Goal: Transaction & Acquisition: Purchase product/service

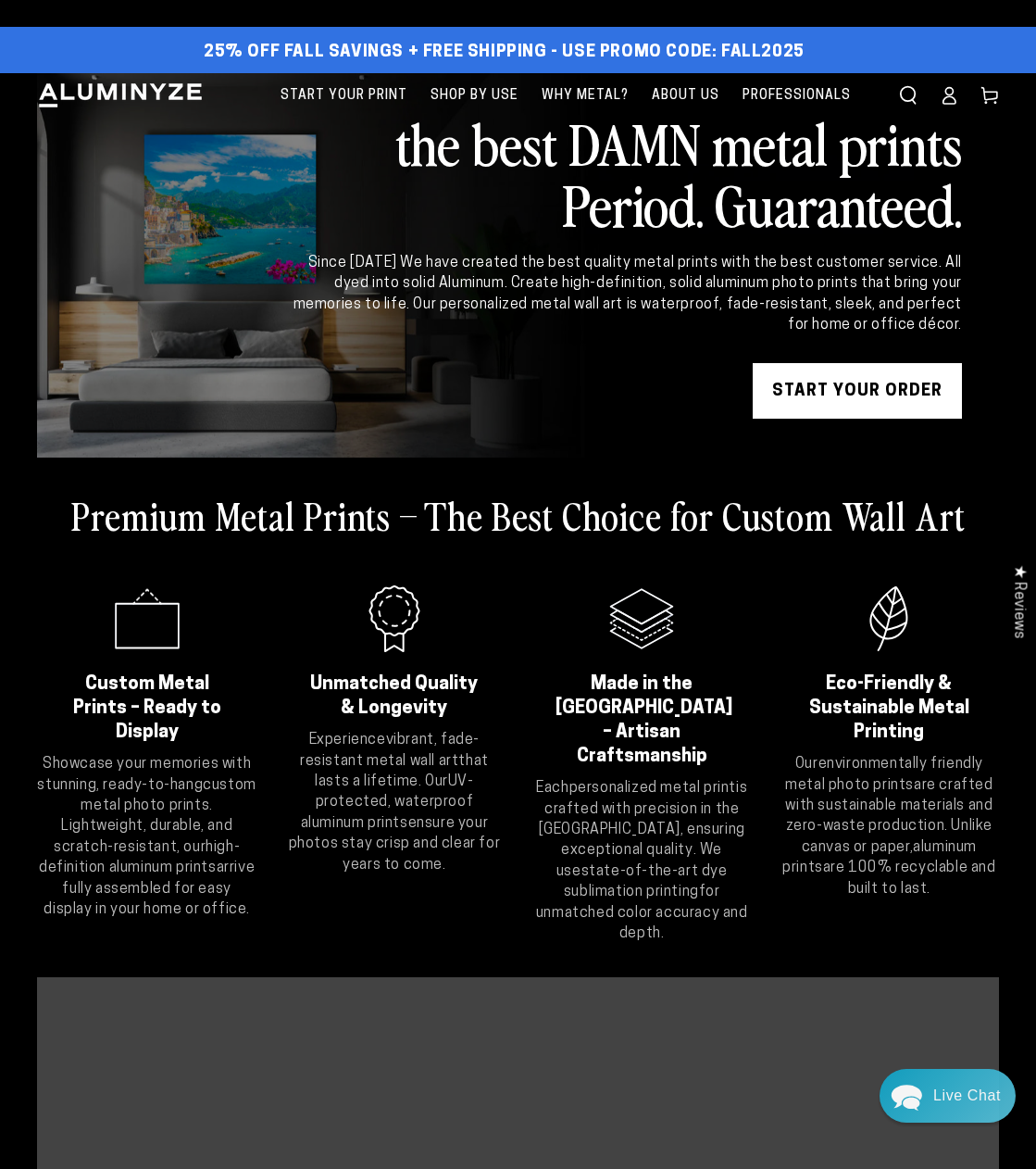
click at [860, 387] on link "START YOUR Order" at bounding box center [857, 390] width 209 height 55
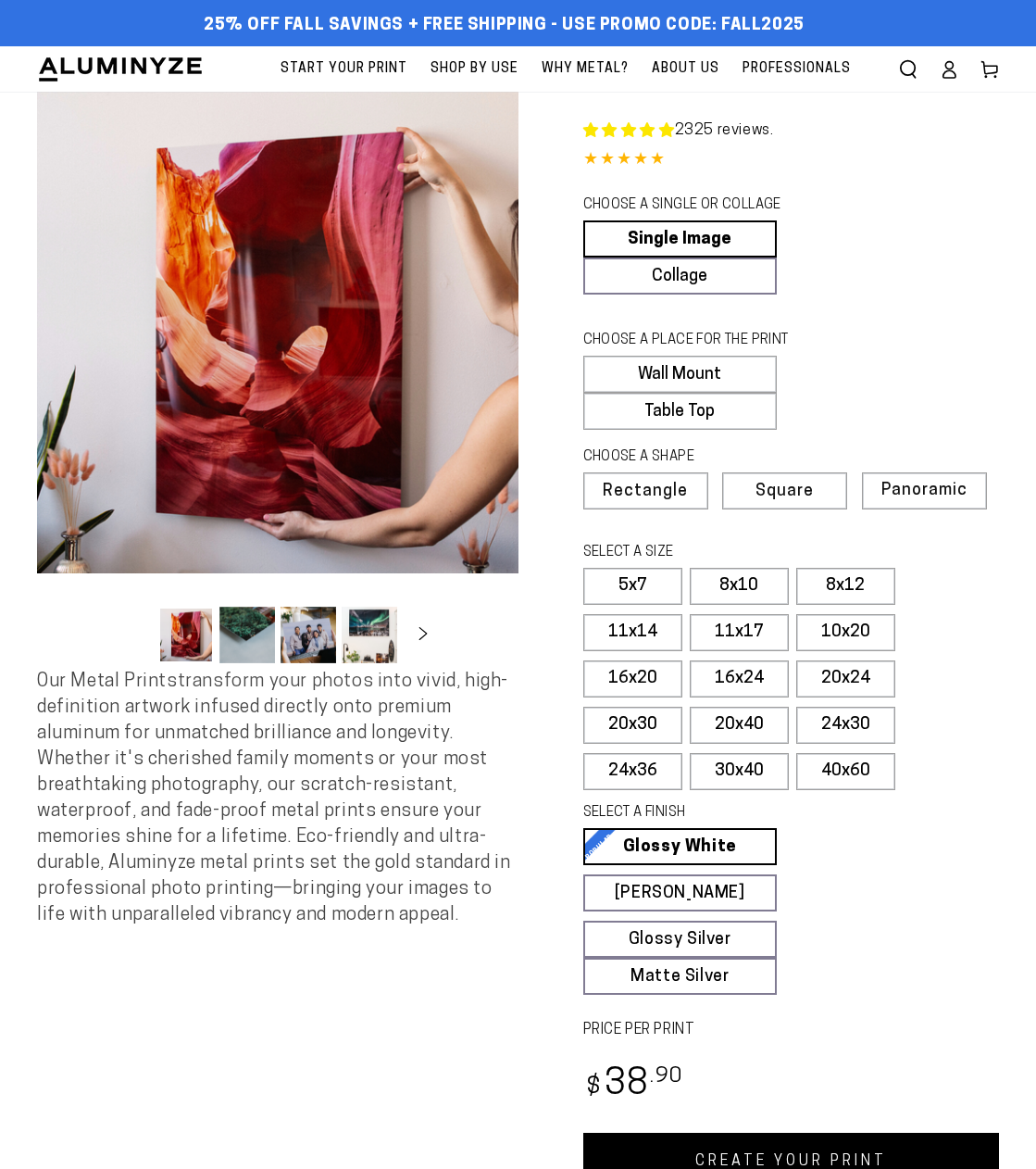
select select "**********"
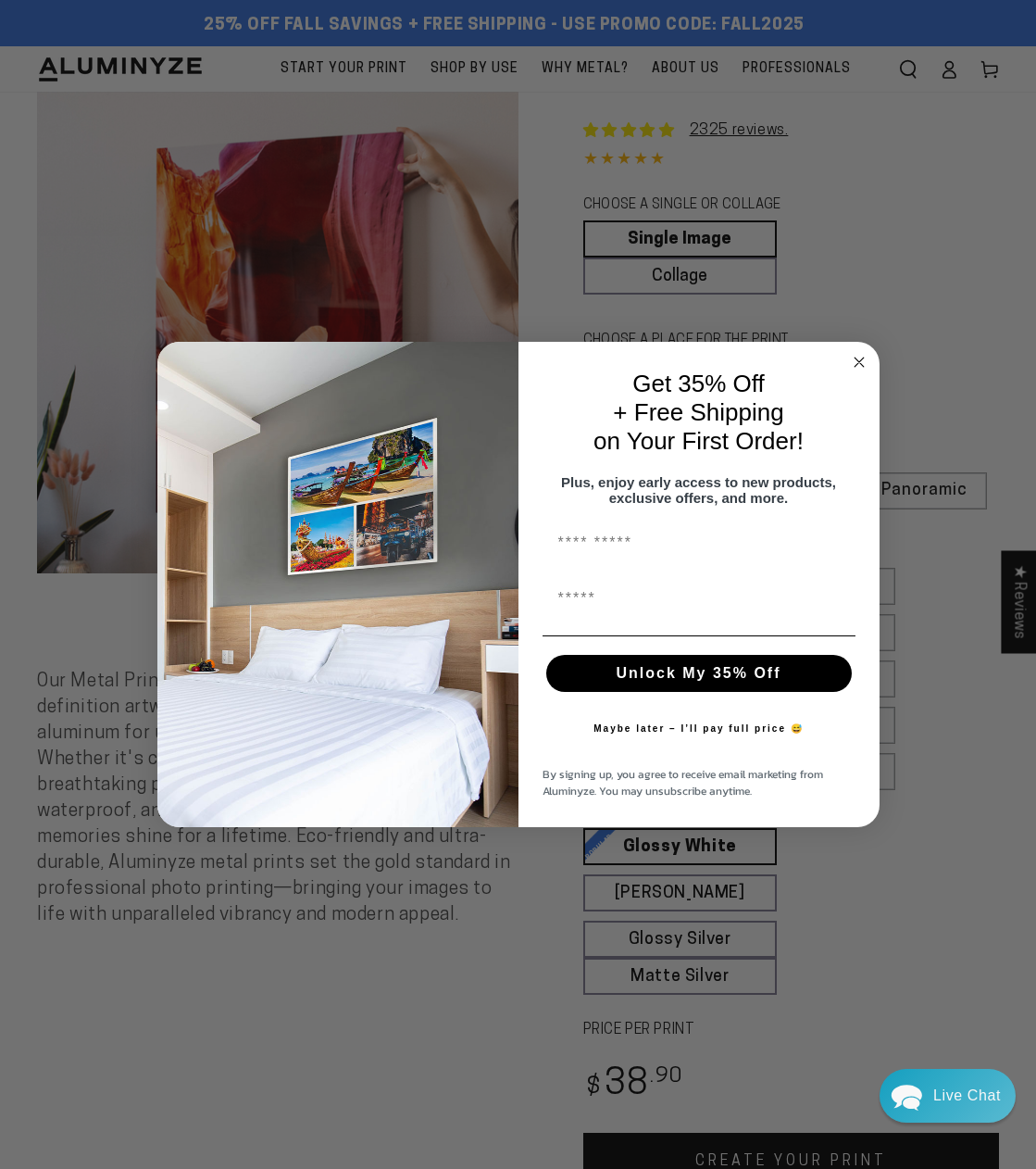
click at [858, 352] on circle "Close dialog" at bounding box center [858, 362] width 21 height 21
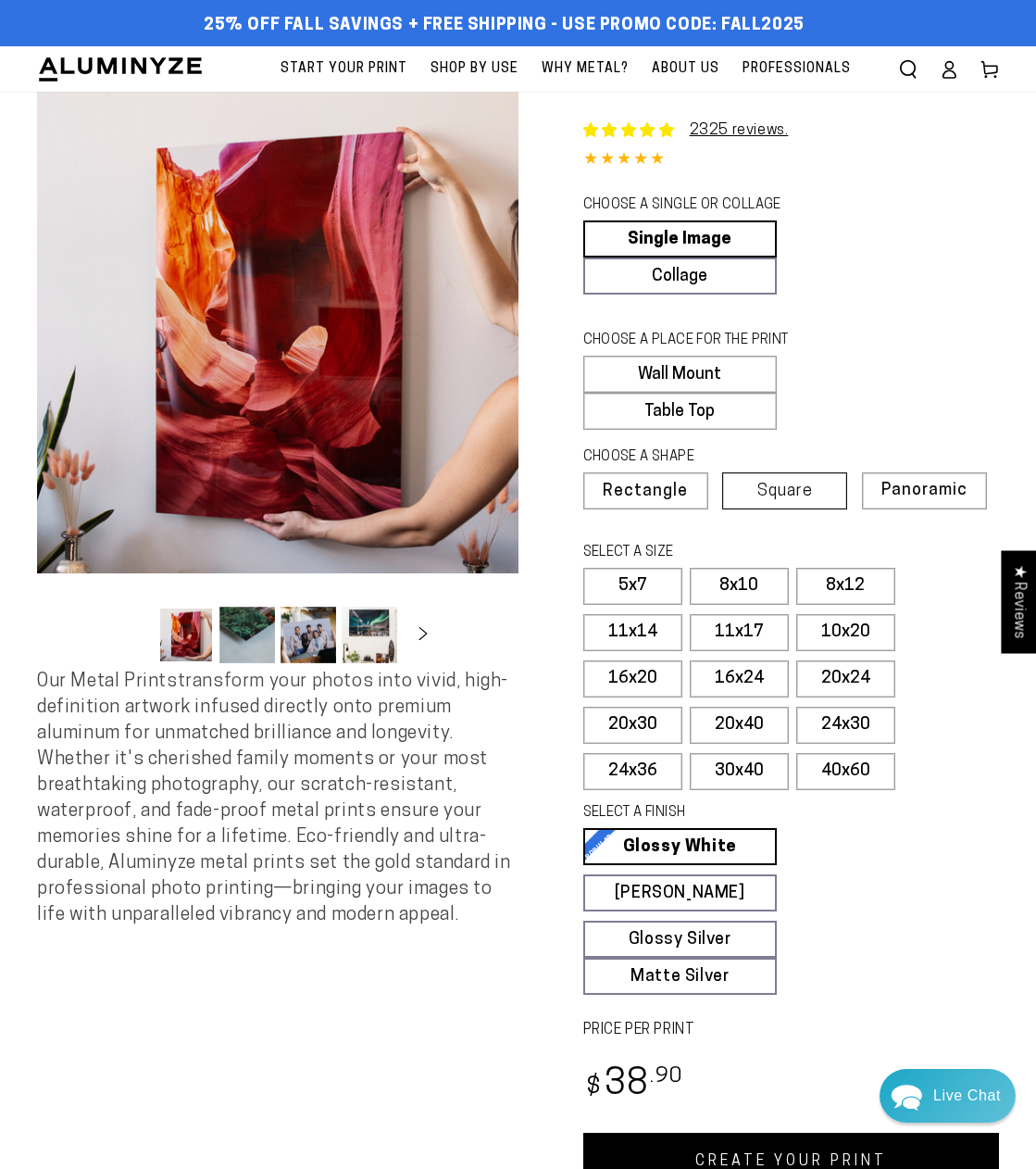
click at [773, 489] on span "Square" at bounding box center [785, 491] width 55 height 17
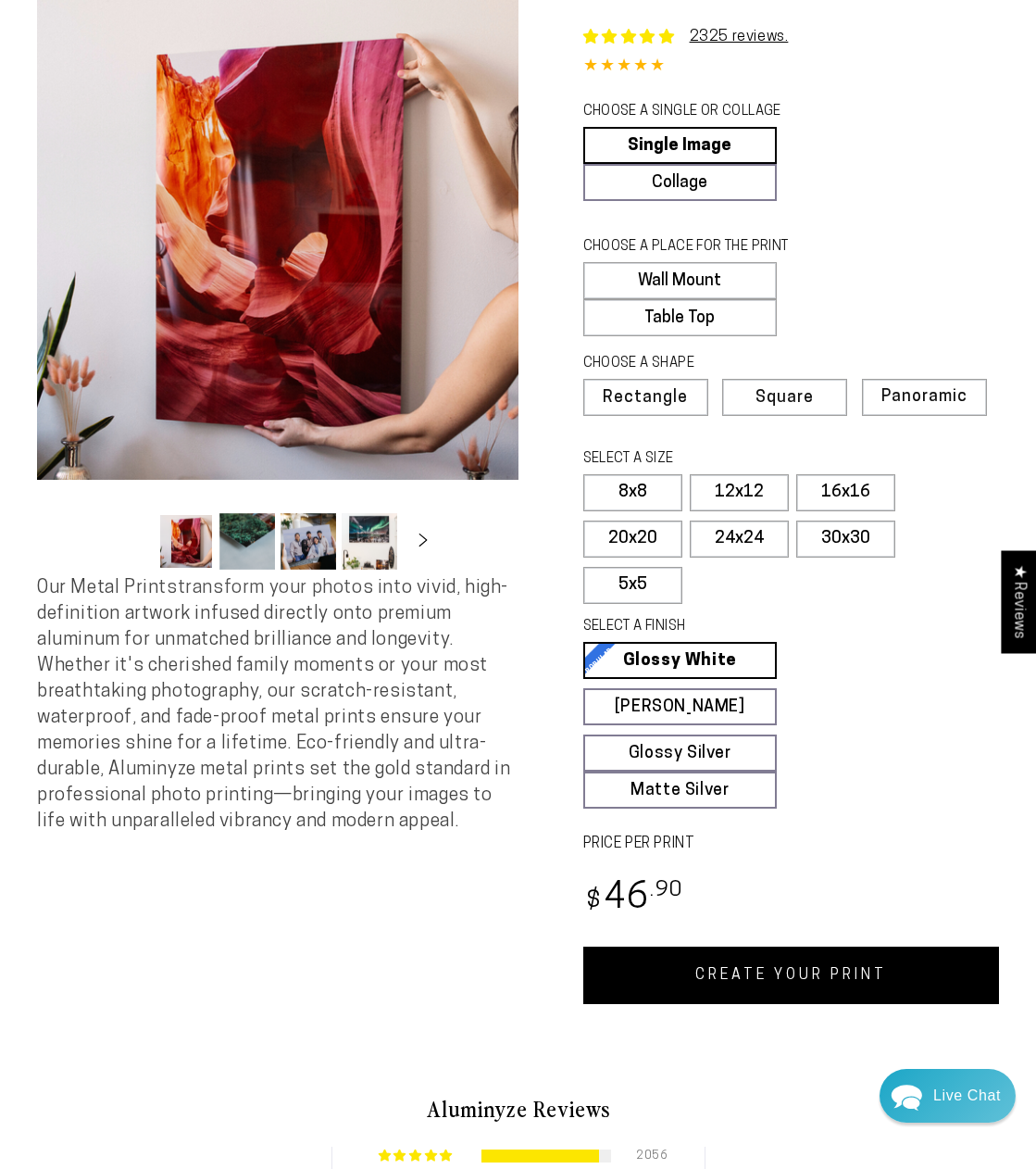
scroll to position [102, 0]
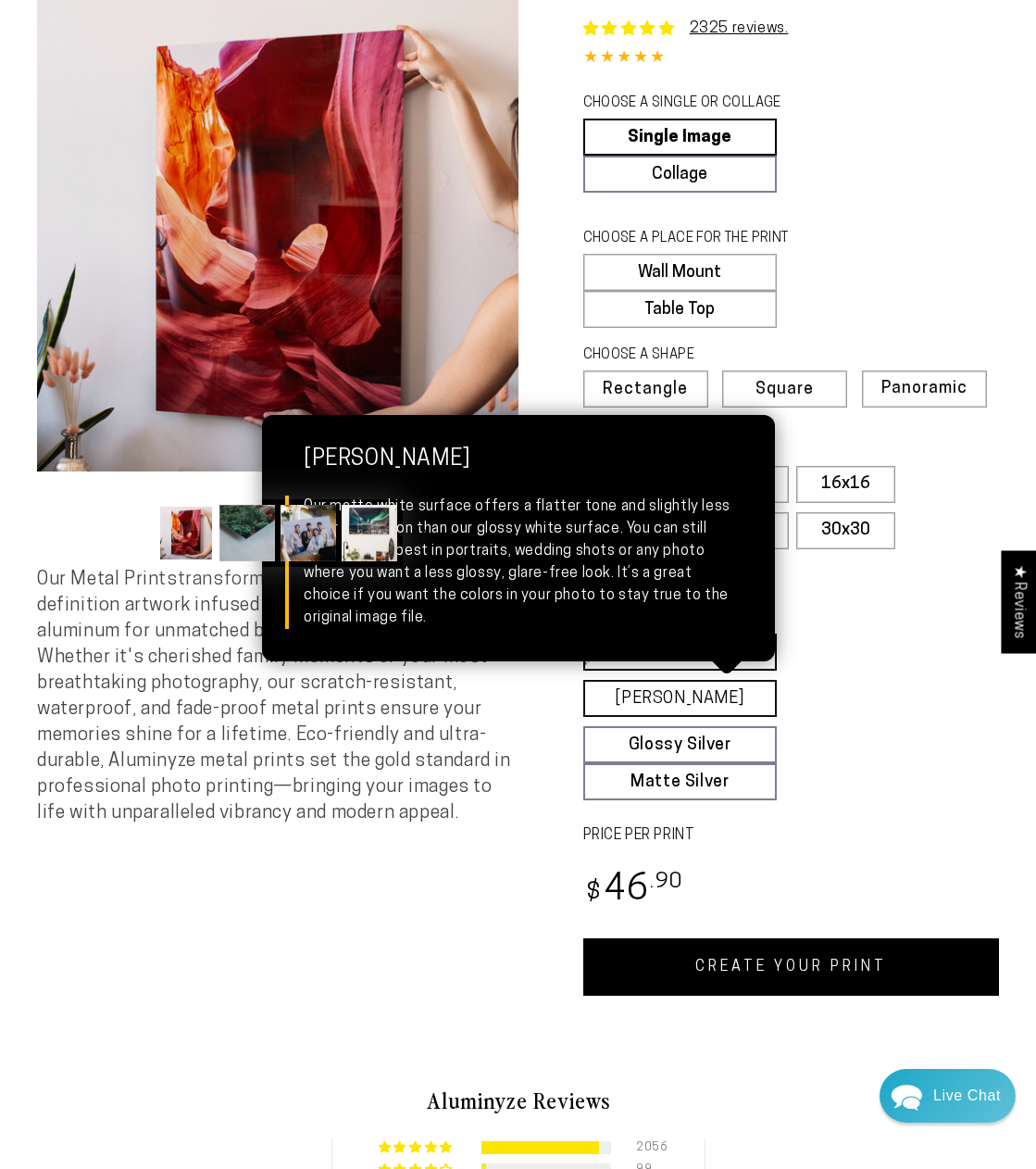
click at [684, 700] on link "[PERSON_NAME] Matte White Our matte white surface offers a flatter tone and sli…" at bounding box center [680, 697] width 194 height 37
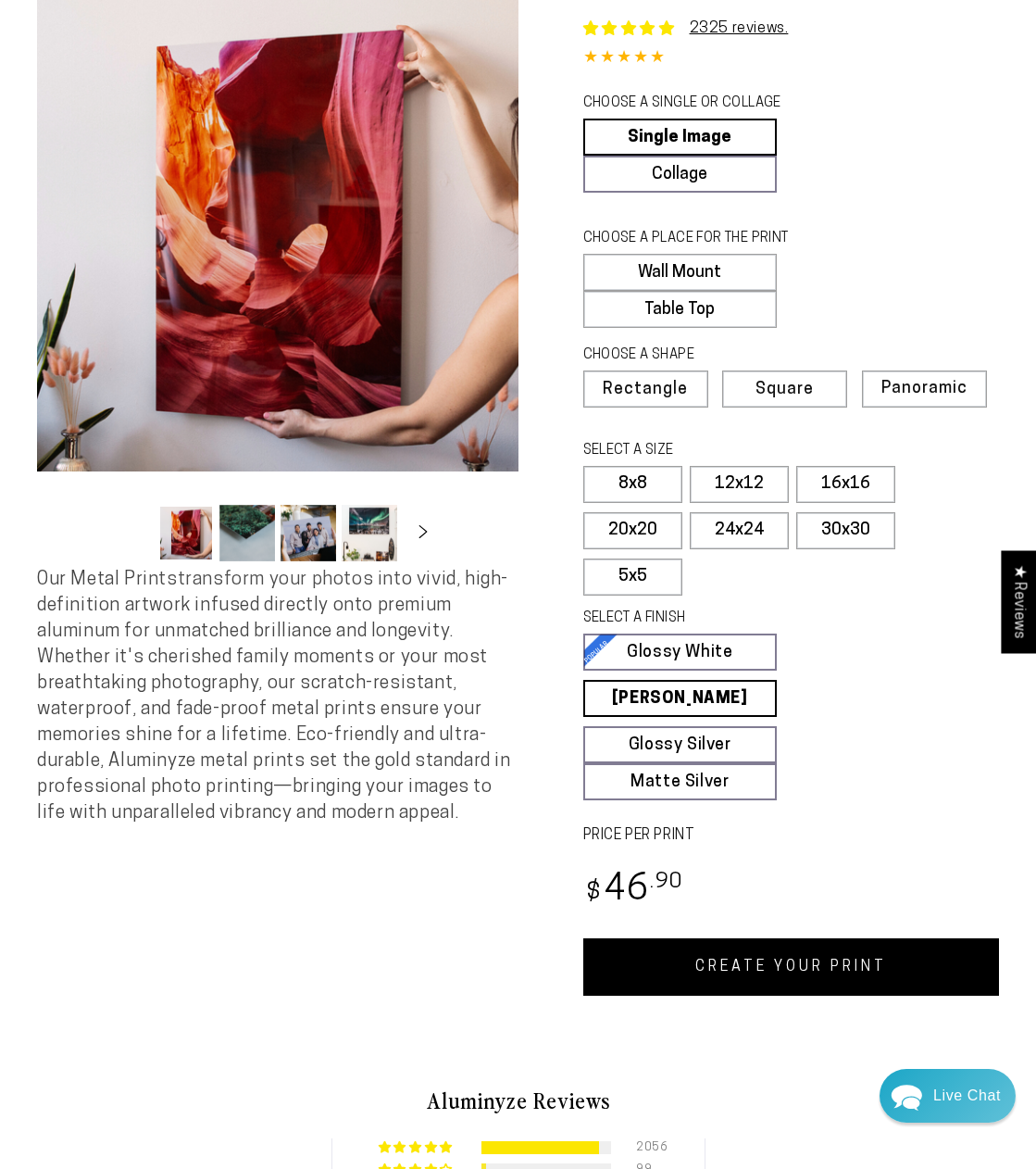
click at [758, 971] on link "CREATE YOUR PRINT" at bounding box center [791, 967] width 417 height 57
